Goal: Information Seeking & Learning: Learn about a topic

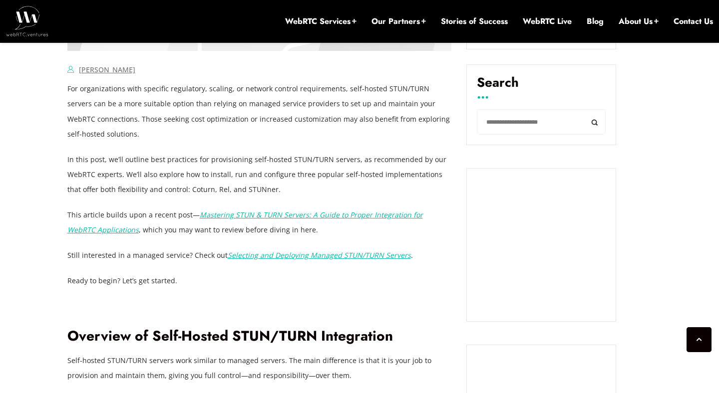
scroll to position [681, 0]
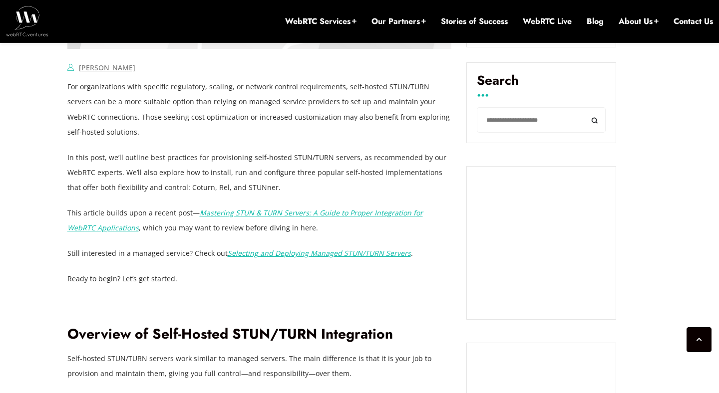
drag, startPoint x: 285, startPoint y: 229, endPoint x: 52, endPoint y: 223, distance: 233.2
drag, startPoint x: 68, startPoint y: 213, endPoint x: 281, endPoint y: 223, distance: 212.9
click at [281, 223] on p "This article builds upon a recent post— Mastering STUN & TURN Servers: A Guide …" at bounding box center [259, 221] width 384 height 30
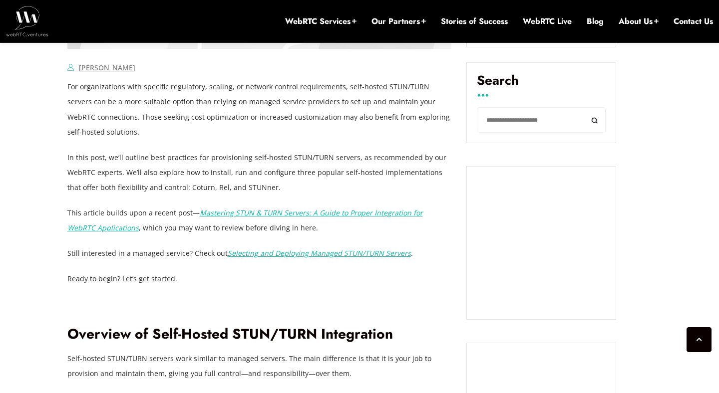
click at [203, 166] on p "In this post, we’ll outline best practices for provisioning self-hosted STUN/TU…" at bounding box center [259, 172] width 384 height 45
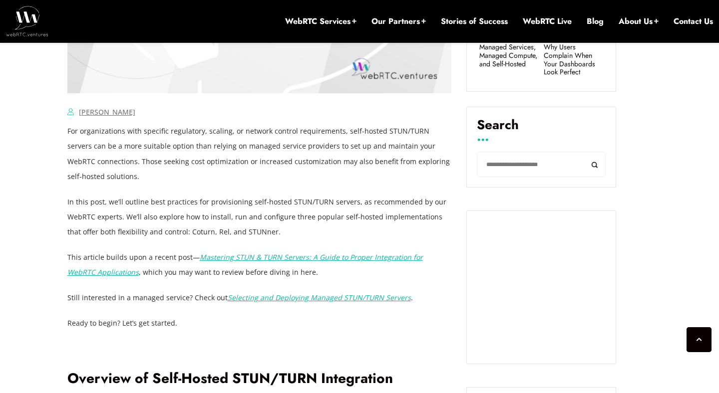
scroll to position [637, 0]
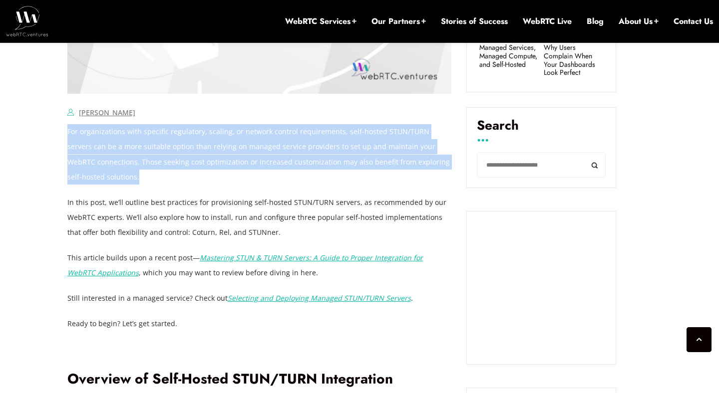
drag, startPoint x: 110, startPoint y: 174, endPoint x: 68, endPoint y: 133, distance: 58.6
click at [68, 133] on p "For organizations with specific regulatory, scaling, or network control require…" at bounding box center [259, 154] width 384 height 60
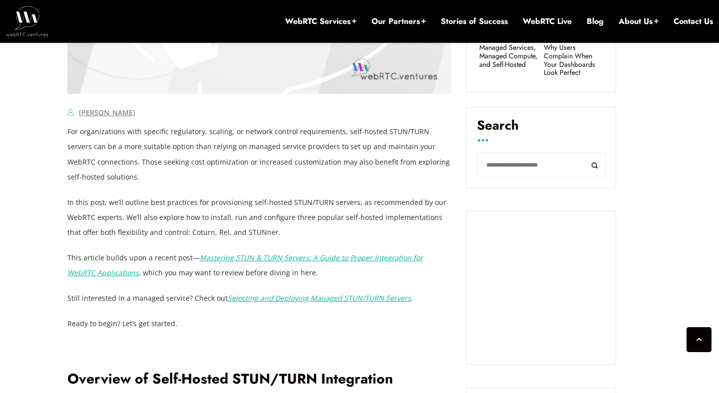
click at [107, 207] on p "In this post, we’ll outline best practices for provisioning self-hosted STUN/TU…" at bounding box center [259, 217] width 384 height 45
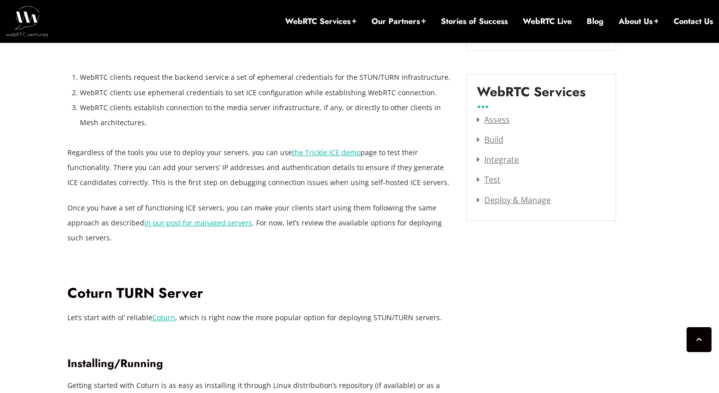
scroll to position [1331, 0]
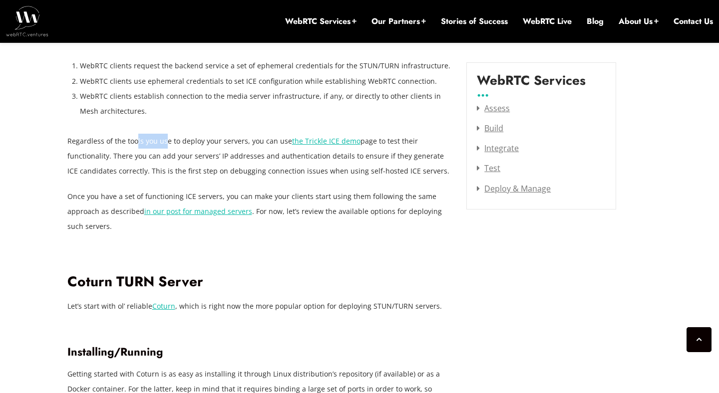
drag, startPoint x: 136, startPoint y: 144, endPoint x: 164, endPoint y: 137, distance: 29.3
click at [165, 137] on p "Regardless of the tools you use to deploy your servers, you can use the Trickle…" at bounding box center [259, 156] width 384 height 45
click at [185, 174] on p "Regardless of the tools you use to deploy your servers, you can use the Trickle…" at bounding box center [259, 156] width 384 height 45
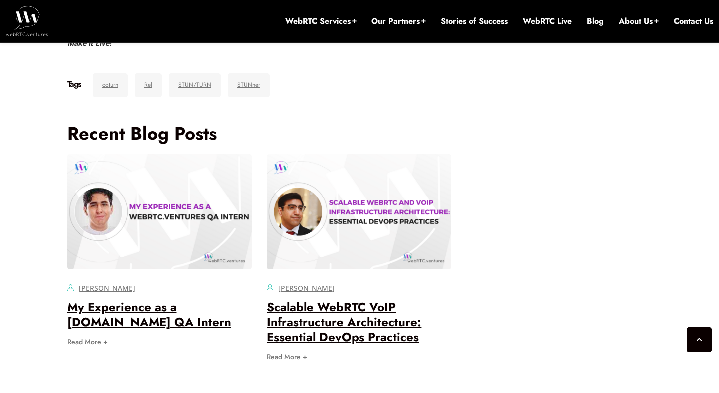
scroll to position [3829, 0]
